Goal: Information Seeking & Learning: Learn about a topic

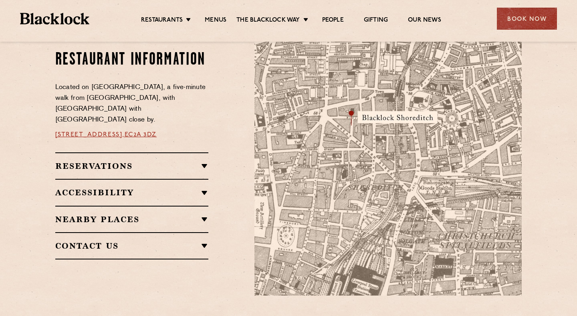
scroll to position [459, 0]
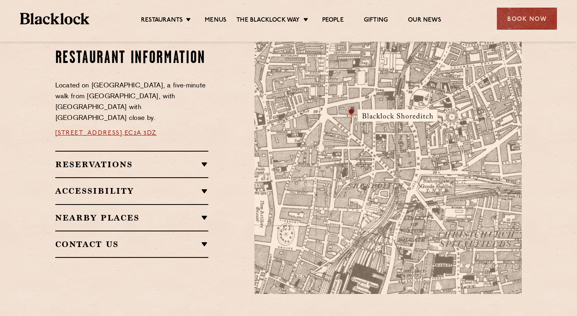
click at [202, 167] on div "Reservations Walk-Ins Walk-ins are always warmly welcome. Do pop in and we’ll g…" at bounding box center [131, 164] width 153 height 26
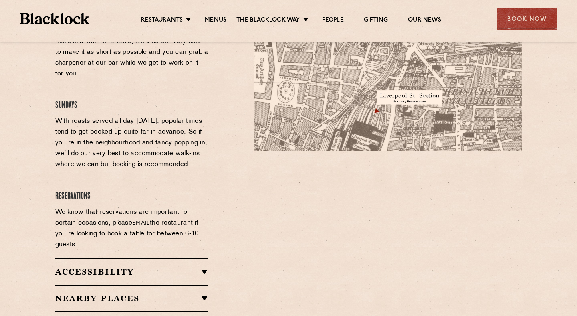
scroll to position [688, 0]
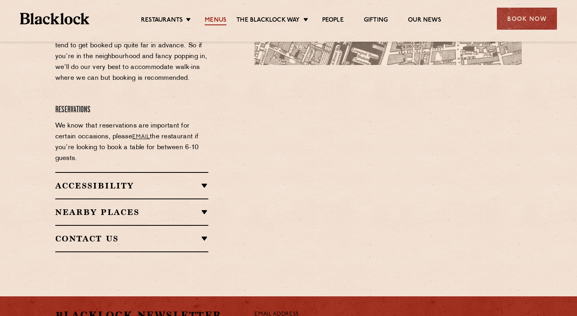
click at [219, 18] on link "Menus" at bounding box center [216, 20] width 22 height 9
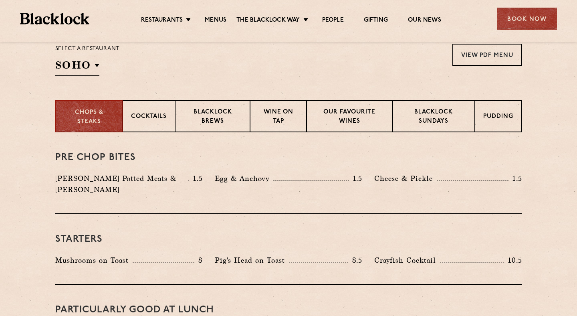
scroll to position [151, 0]
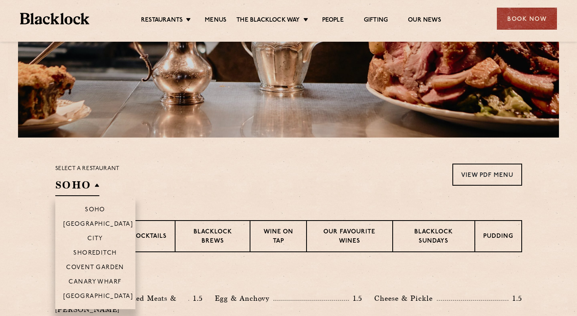
click at [91, 189] on h2 "SOHO" at bounding box center [77, 187] width 44 height 18
click at [105, 250] on p "Shoreditch" at bounding box center [95, 254] width 44 height 8
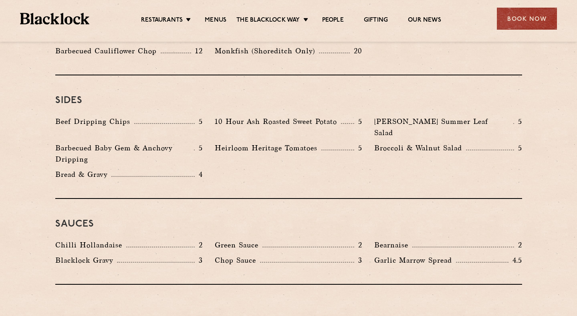
scroll to position [1154, 0]
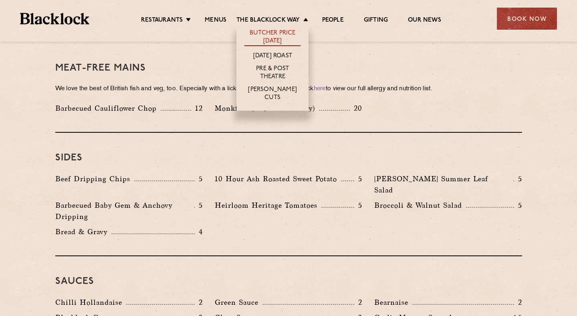
click at [281, 40] on link "Butcher Price [DATE]" at bounding box center [272, 37] width 56 height 17
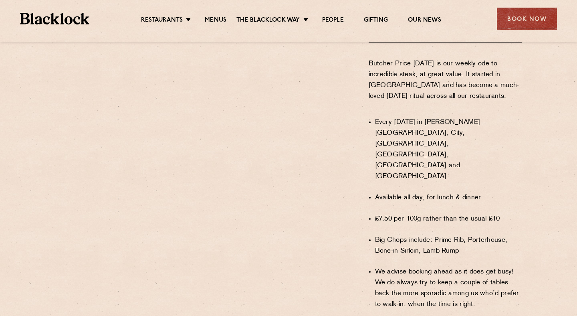
scroll to position [501, 0]
